Goal: Task Accomplishment & Management: Manage account settings

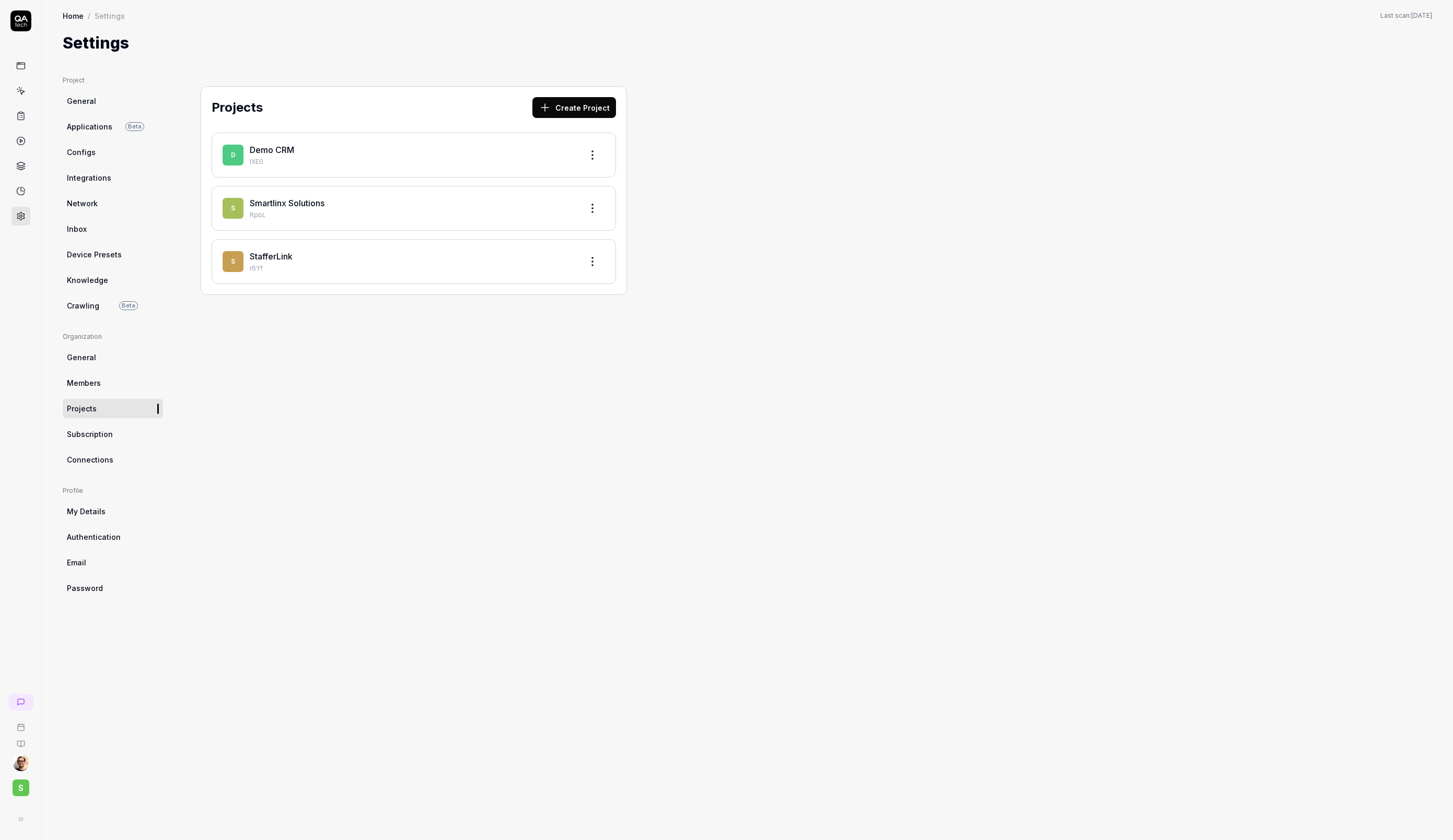
click at [21, 791] on span "S" at bounding box center [20, 788] width 17 height 17
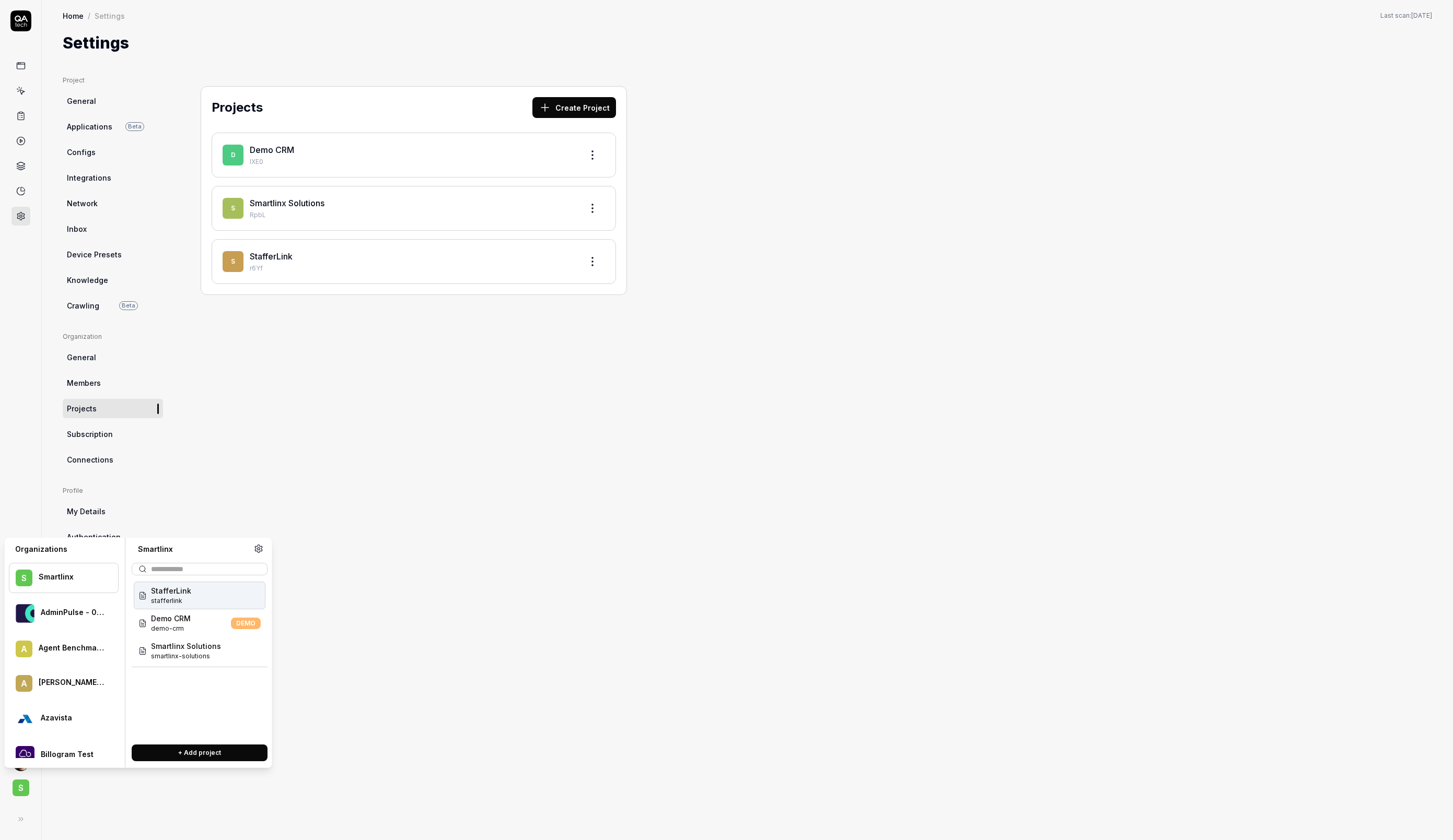
click at [451, 592] on div "Projects Create Project D Demo CRM IXE0 S Smartlinx Solutions RpbL S StafferLin…" at bounding box center [414, 447] width 468 height 743
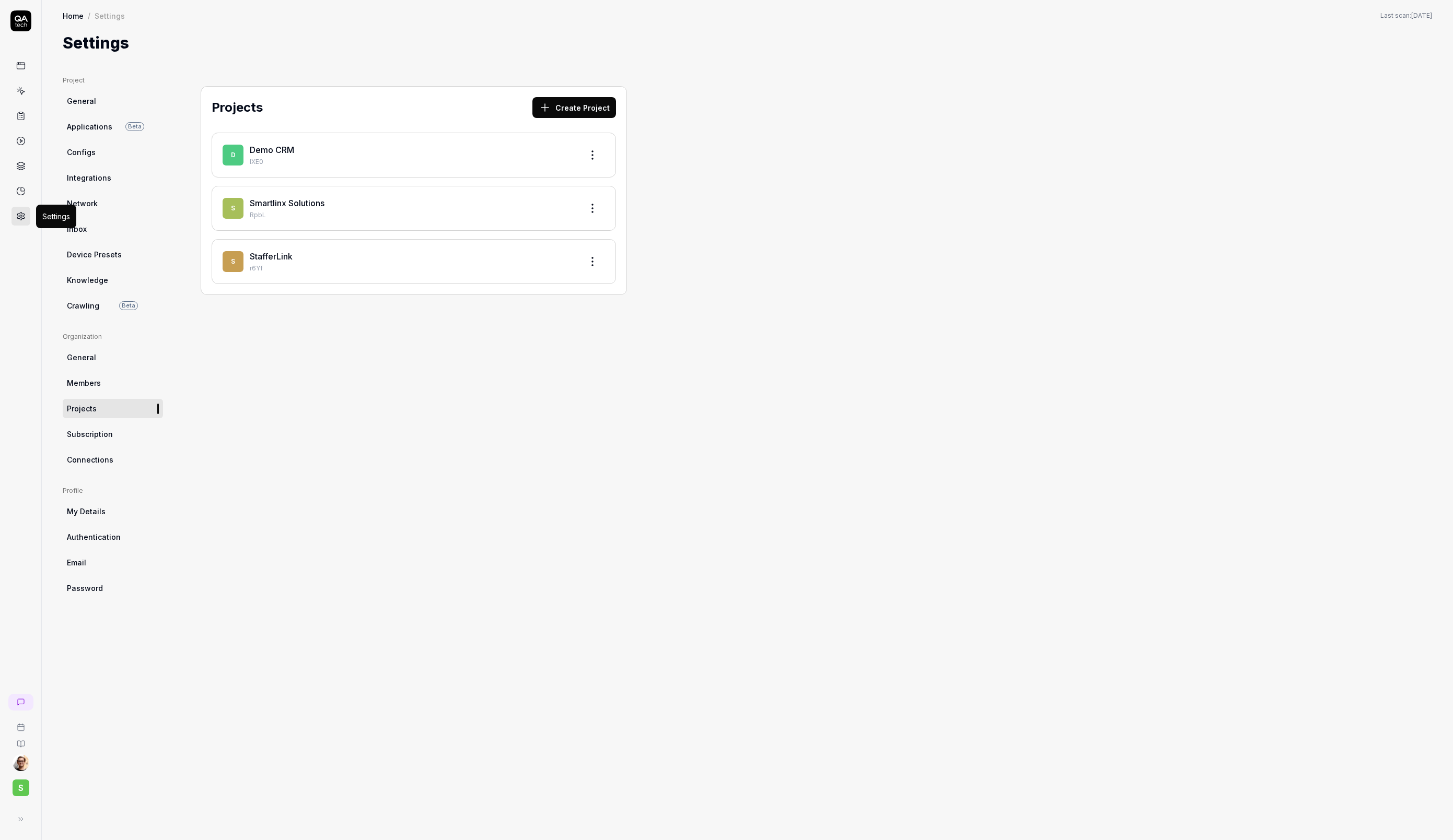
click at [21, 188] on icon at bounding box center [21, 191] width 10 height 10
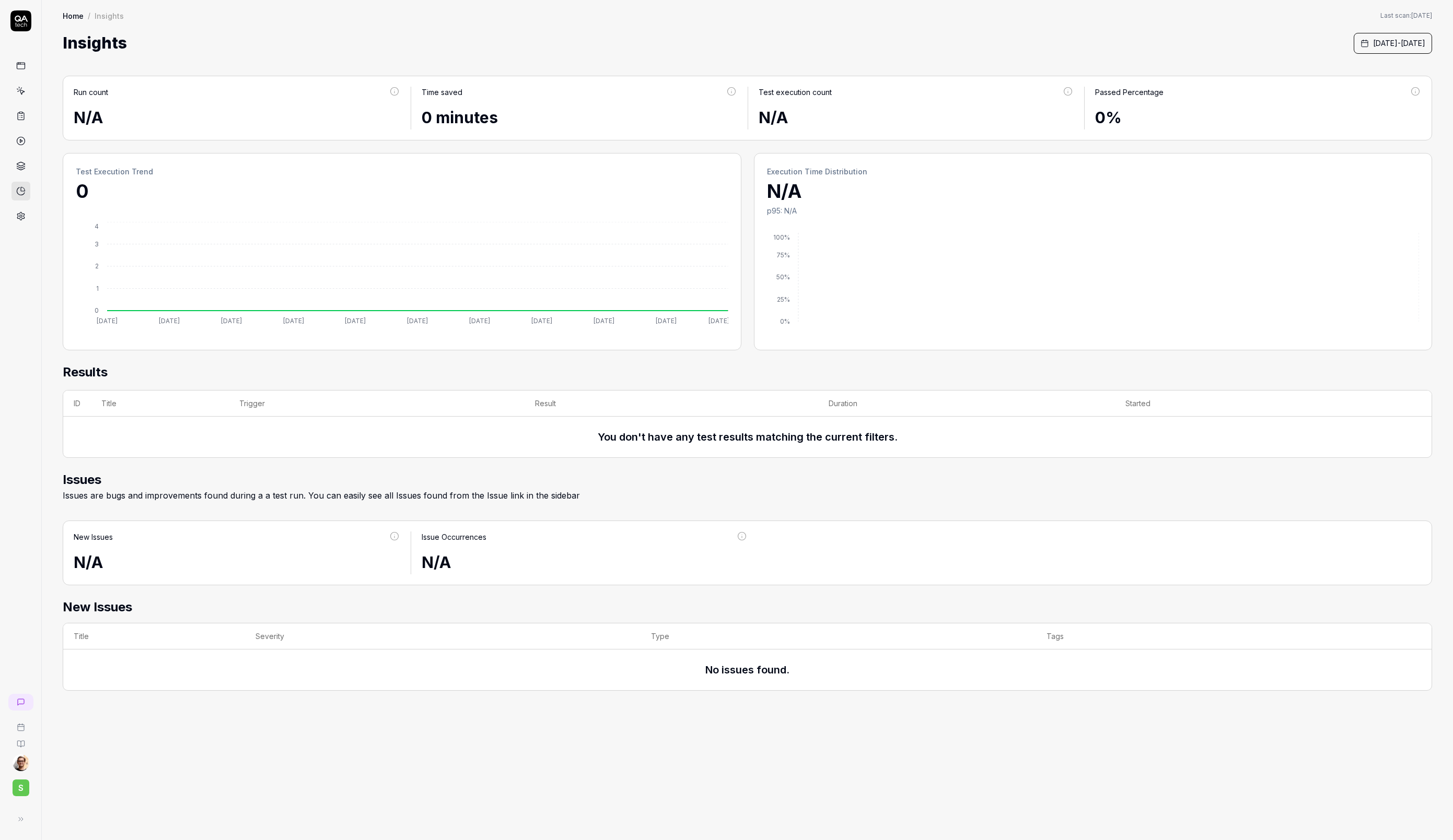
click at [17, 787] on span "S" at bounding box center [20, 788] width 17 height 17
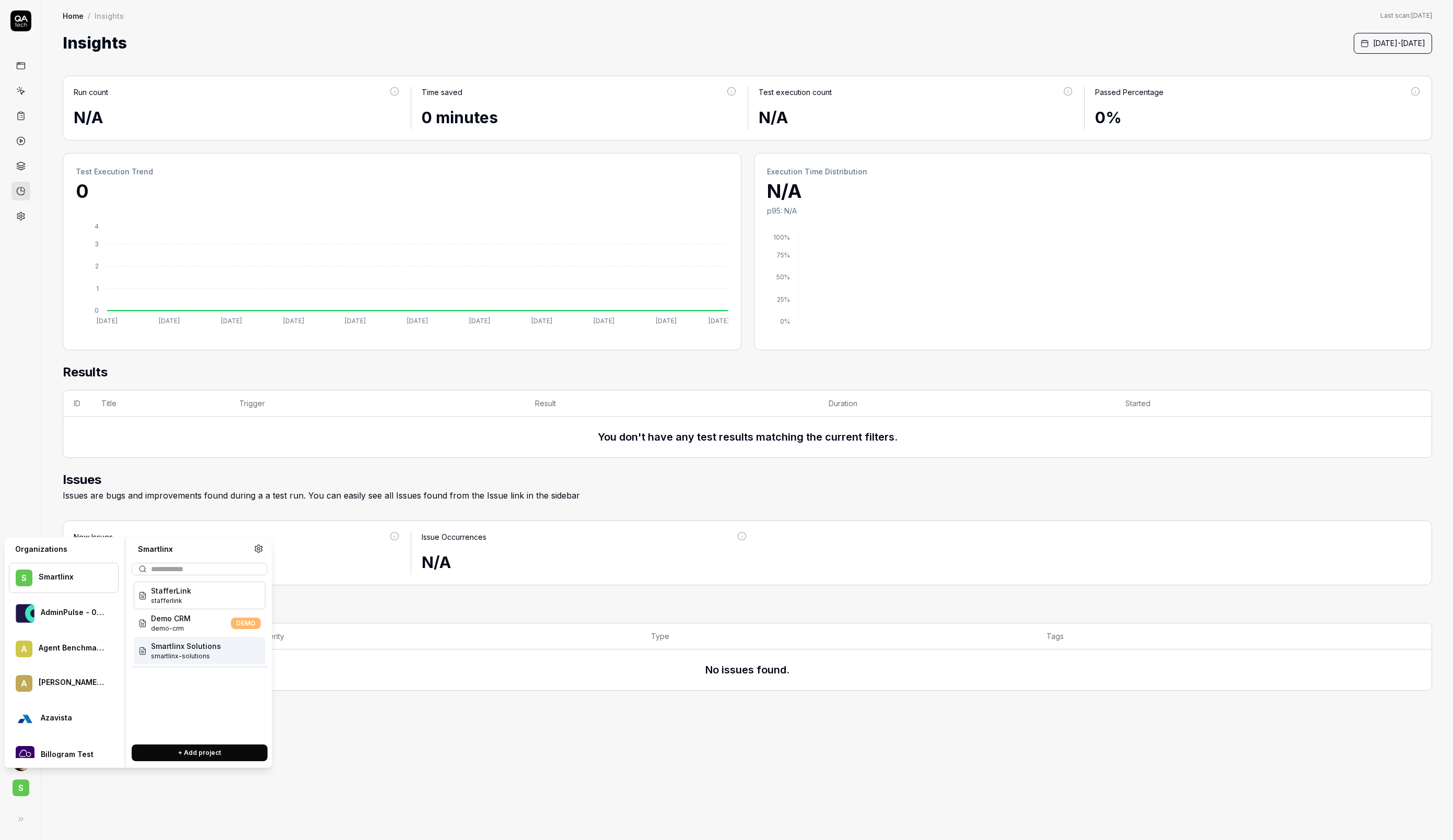
click at [182, 662] on div "Smartlinx Solutions smartlinx-solutions" at bounding box center [199, 651] width 131 height 28
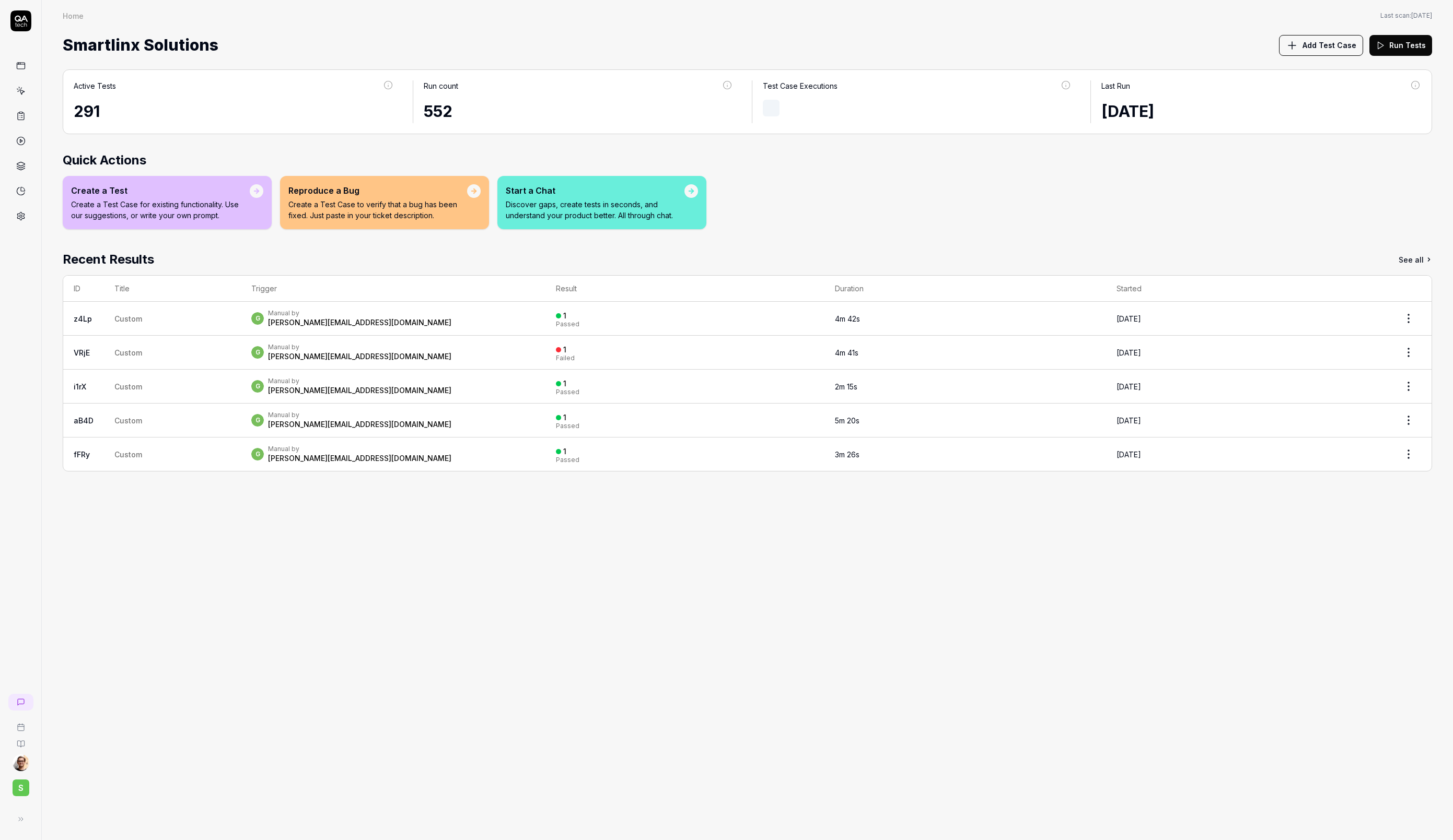
click at [26, 192] on link at bounding box center [21, 192] width 19 height 19
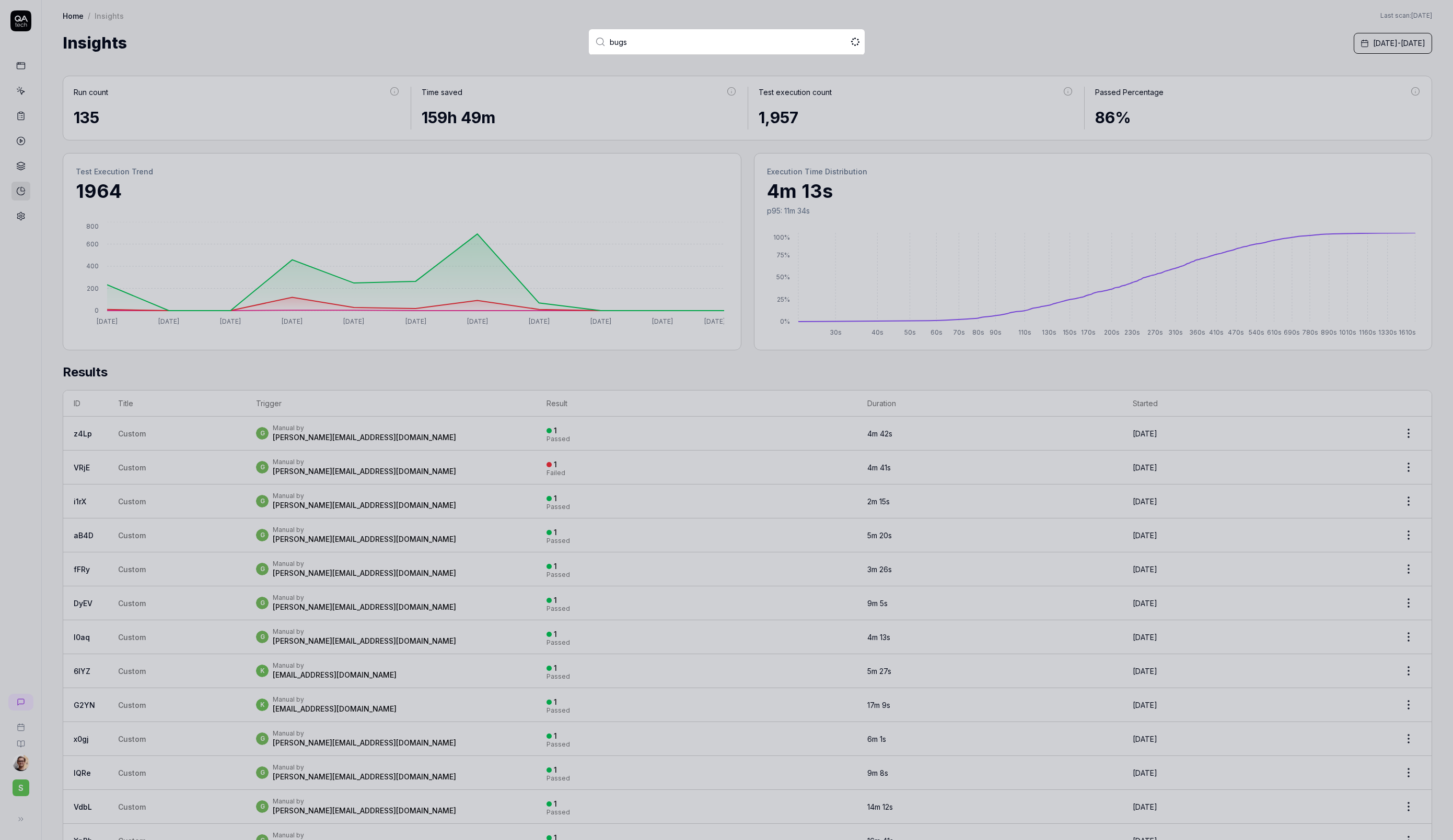
type input "bug"
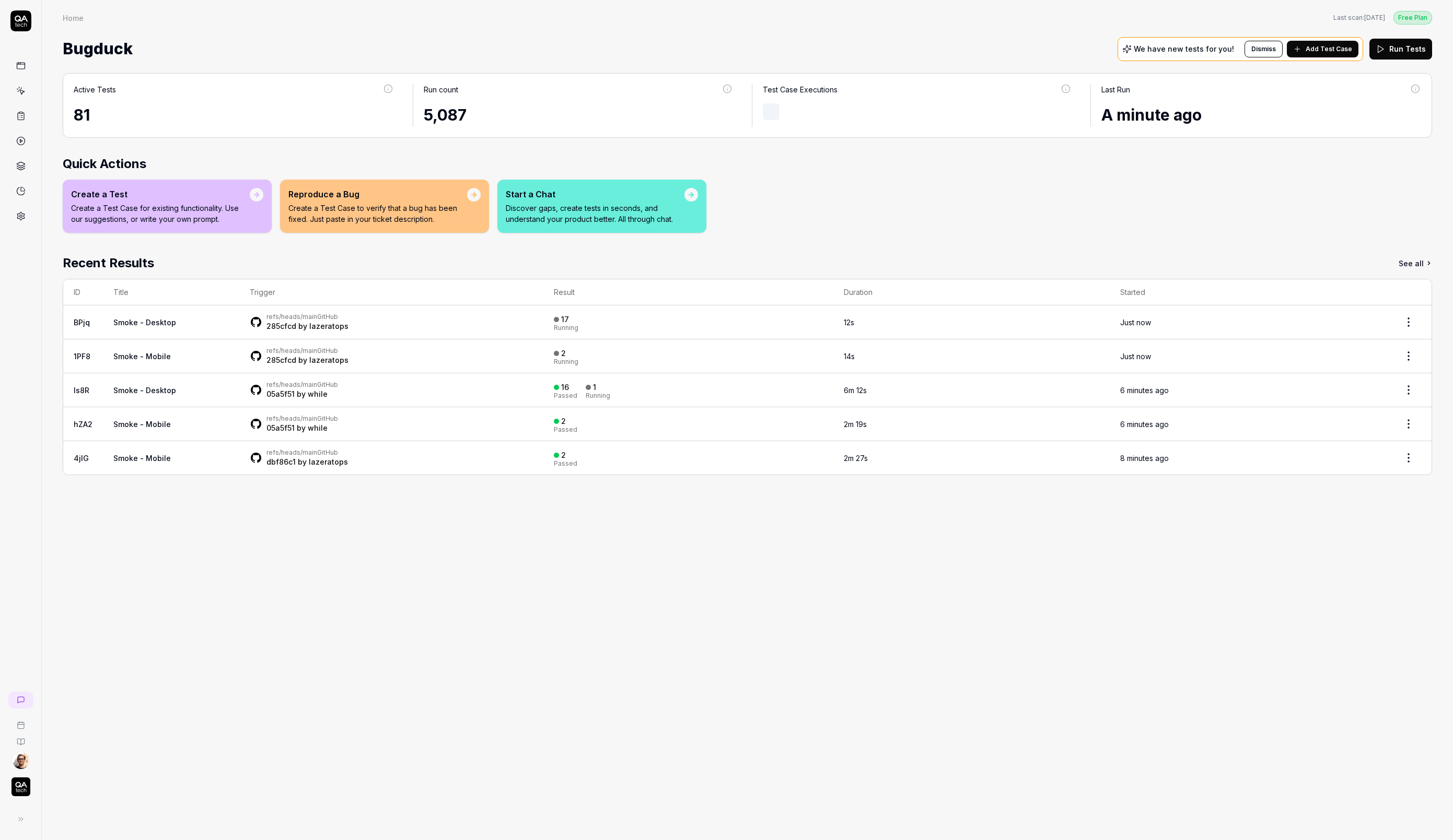
click at [17, 186] on icon at bounding box center [21, 191] width 10 height 10
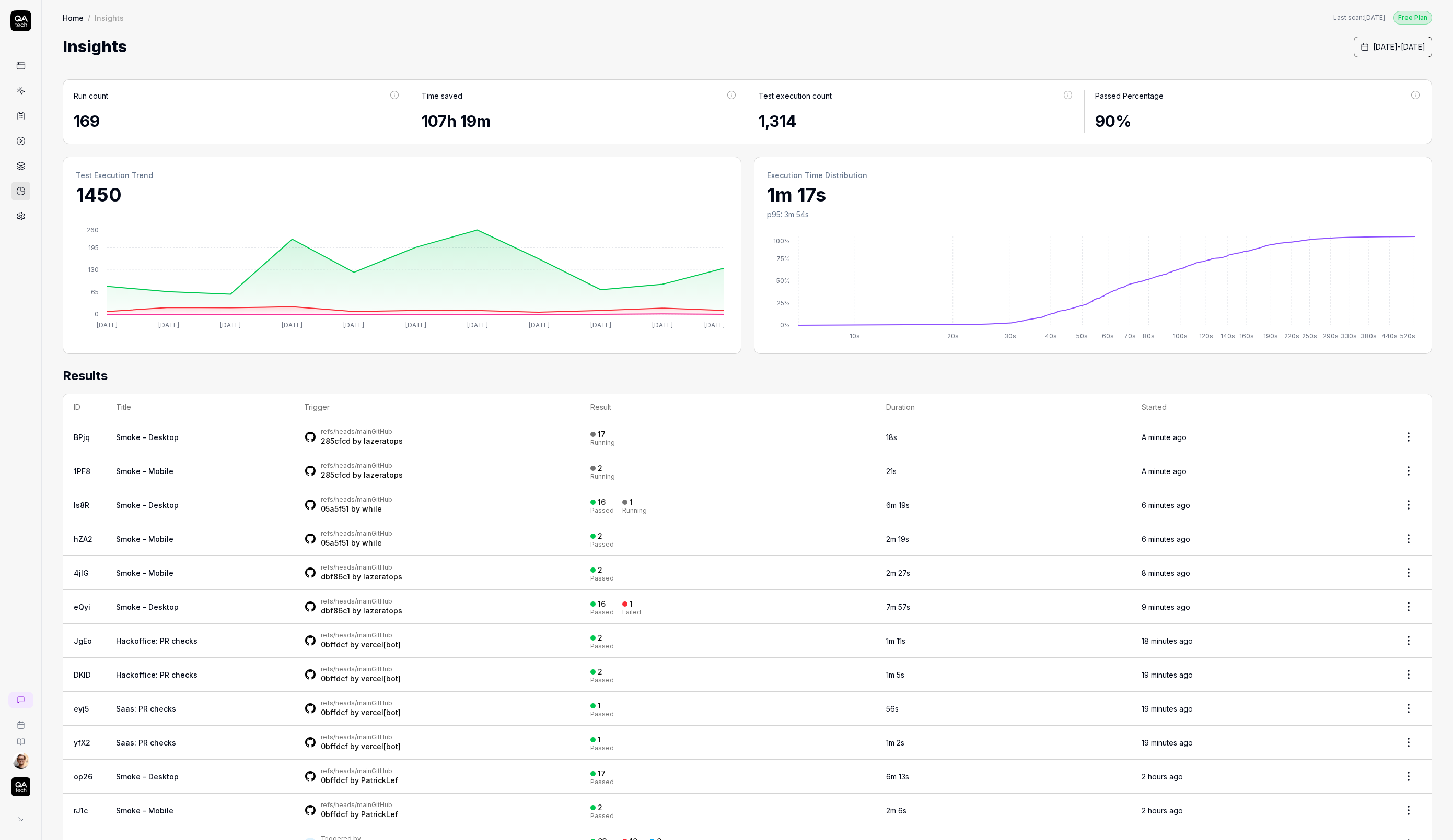
scroll to position [2, 0]
click at [29, 217] on link at bounding box center [21, 217] width 19 height 19
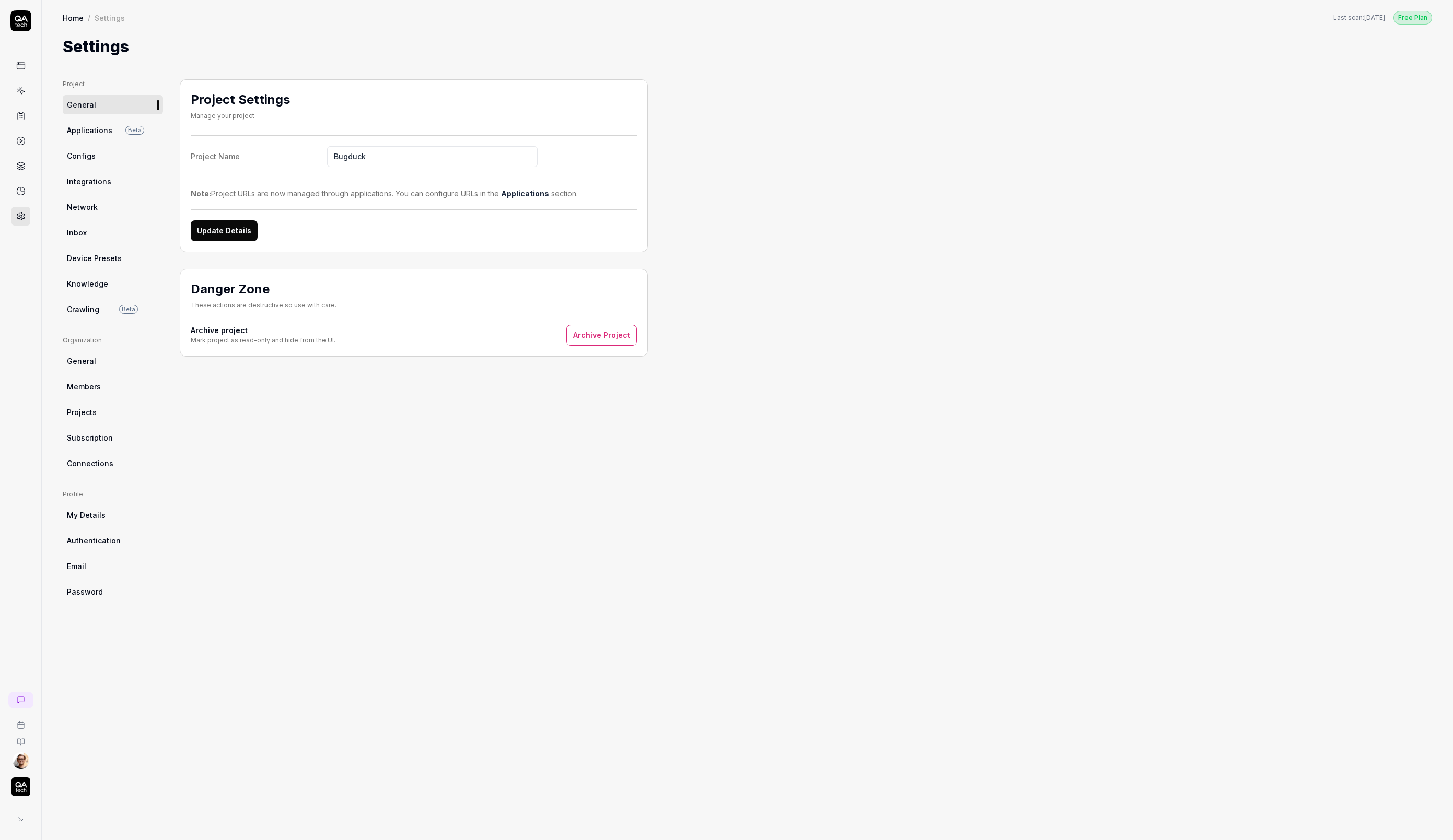
click at [99, 178] on span "Integrations" at bounding box center [89, 181] width 44 height 11
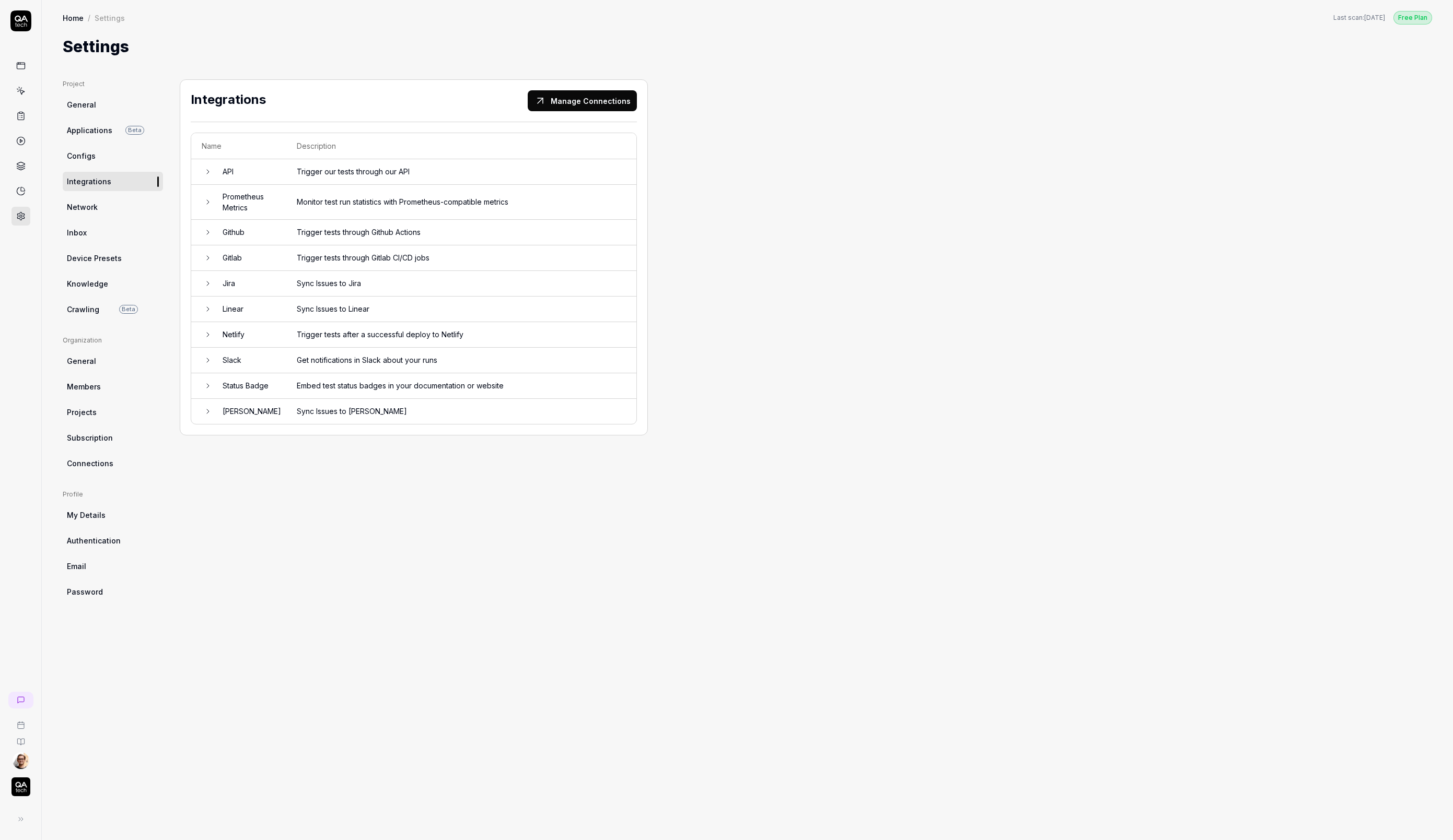
click at [317, 205] on td "Monitor test run statistics with Prometheus-compatible metrics" at bounding box center [461, 202] width 350 height 35
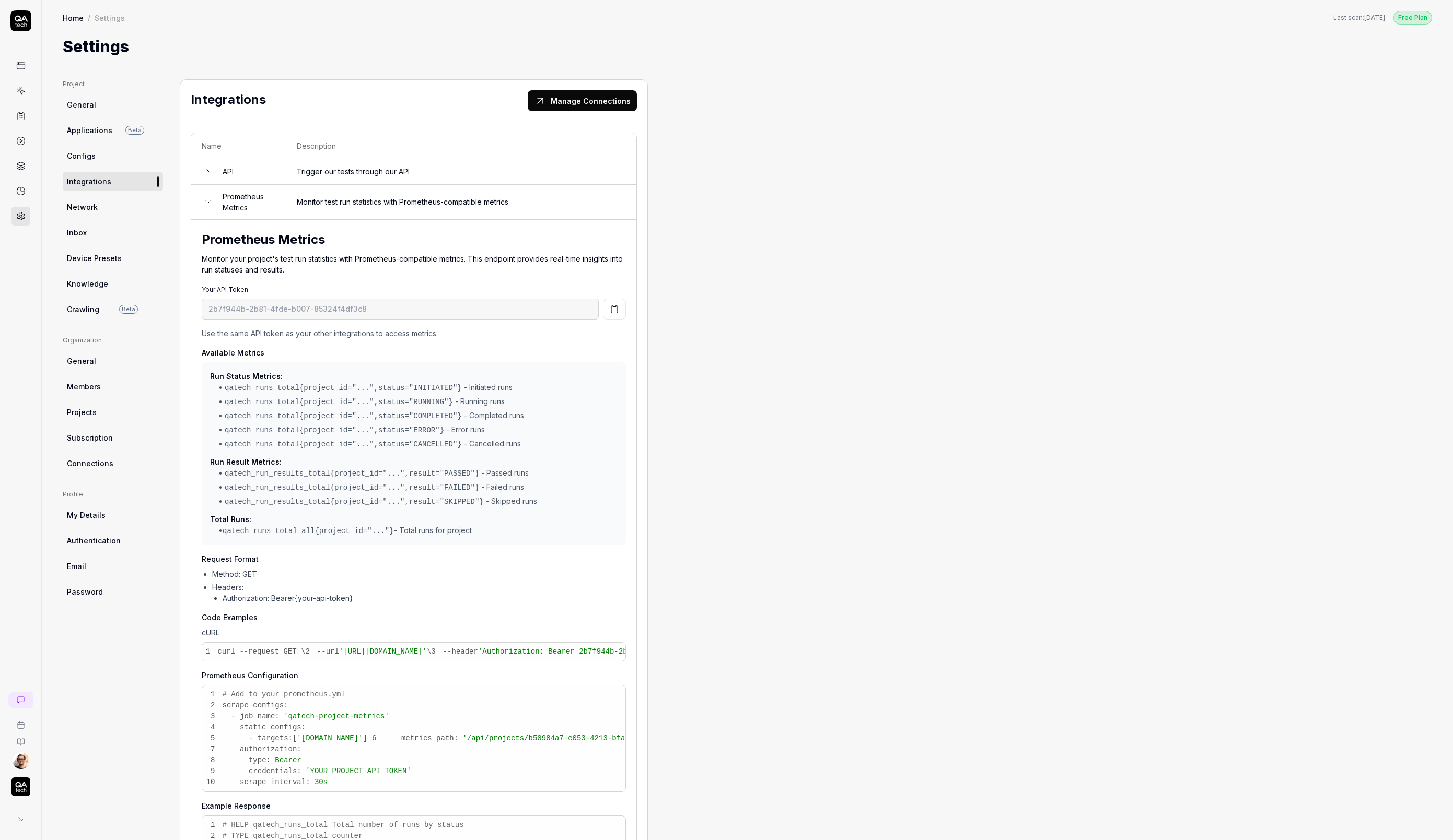
click at [111, 477] on div "Project General Applications Beta Configs Integrations Network Inbox Device Pre…" at bounding box center [112, 638] width 100 height 1119
click at [111, 467] on link "Connections" at bounding box center [112, 463] width 100 height 19
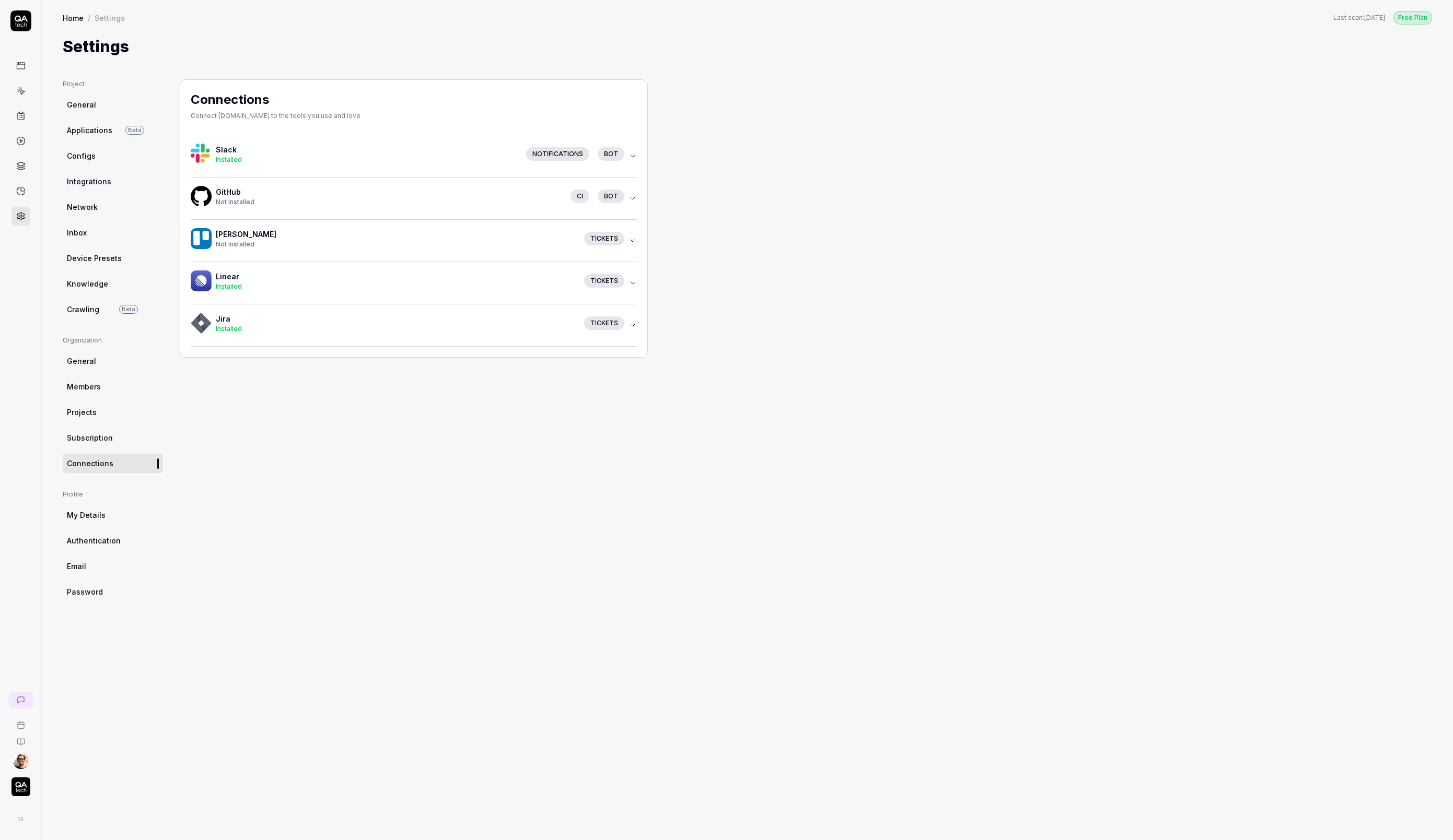
click at [266, 202] on div "Not Installed" at bounding box center [389, 202] width 346 height 10
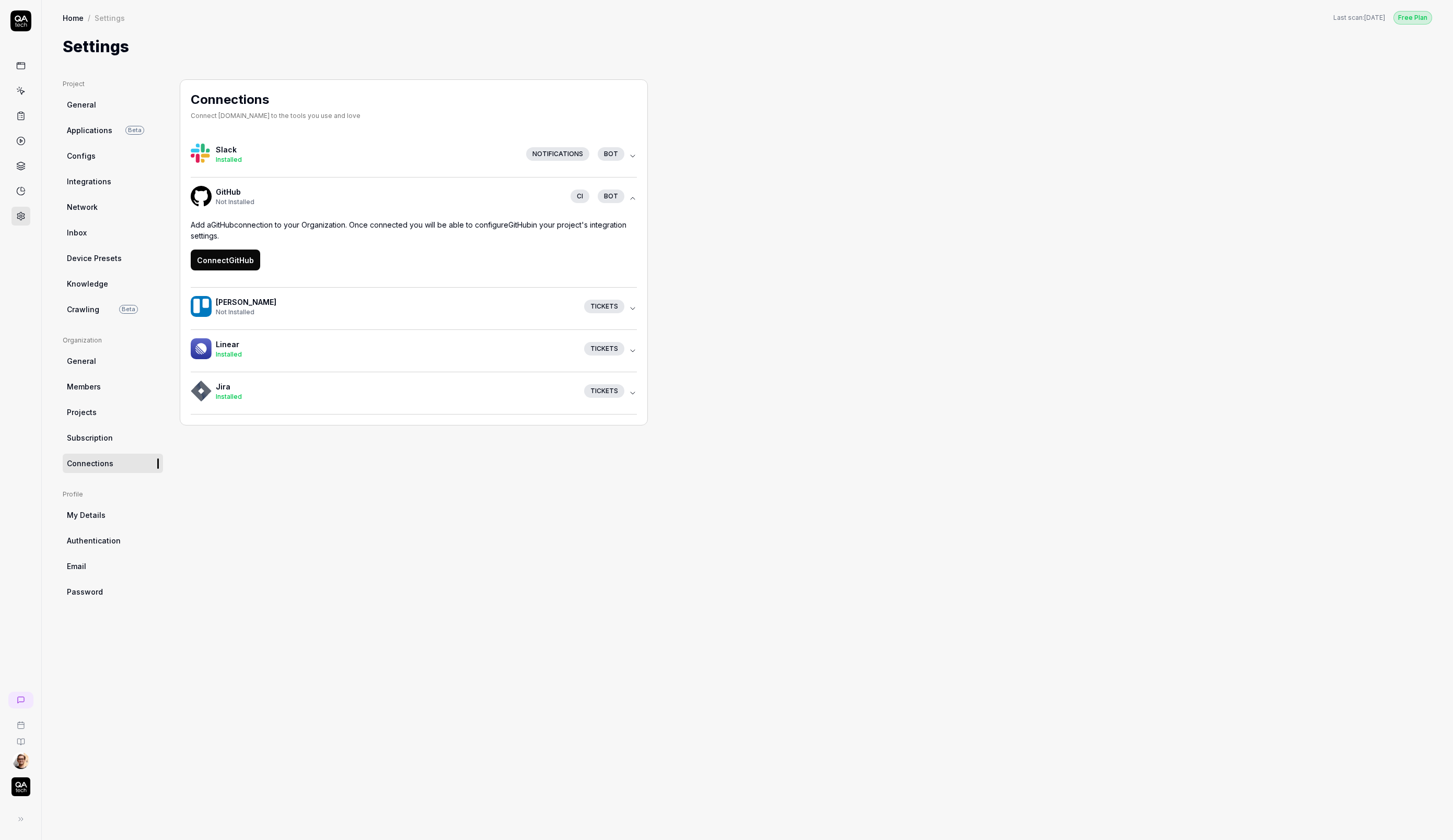
click at [221, 260] on button "Connect GitHub" at bounding box center [225, 260] width 70 height 21
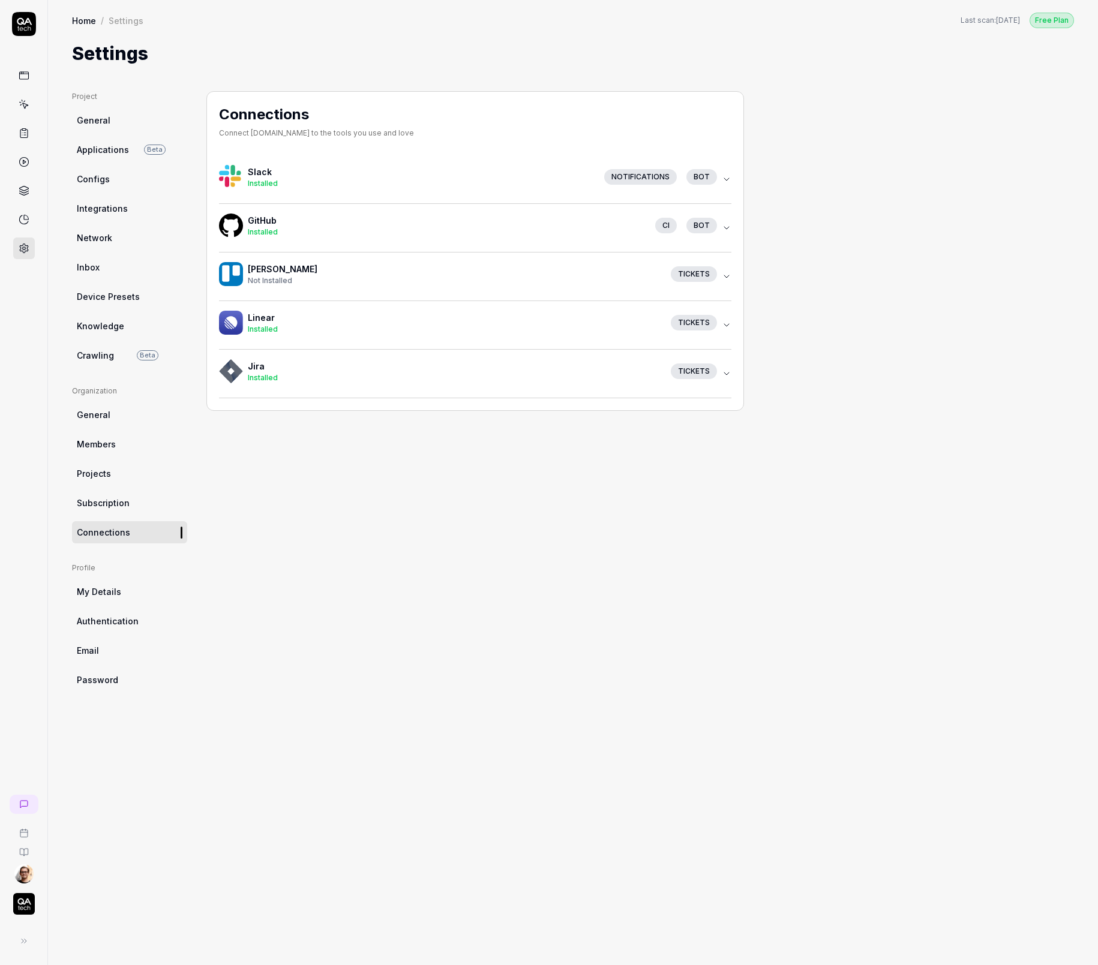
click at [827, 616] on div "Project General Applications Beta Configs Integrations Network Inbox Device Pre…" at bounding box center [573, 516] width 1002 height 850
